Goal: Navigation & Orientation: Go to known website

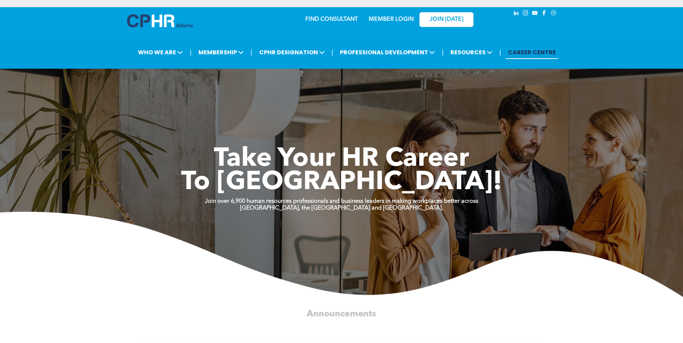
click at [390, 17] on link "MEMBER LOGIN" at bounding box center [390, 20] width 45 height 6
click at [394, 18] on link "MEMBER LOGIN" at bounding box center [390, 20] width 45 height 6
click at [395, 17] on link "MEMBER LOGIN" at bounding box center [390, 20] width 45 height 6
click at [395, 14] on div "MEMBER LOGIN" at bounding box center [390, 17] width 47 height 13
click at [395, 15] on div "MEMBER LOGIN" at bounding box center [390, 17] width 47 height 13
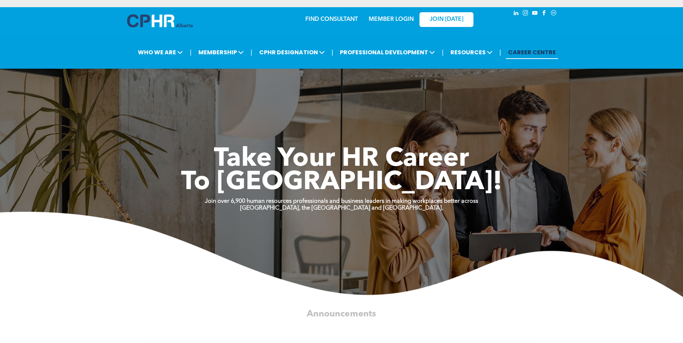
click at [395, 17] on link "MEMBER LOGIN" at bounding box center [390, 20] width 45 height 6
